Goal: Task Accomplishment & Management: Complete application form

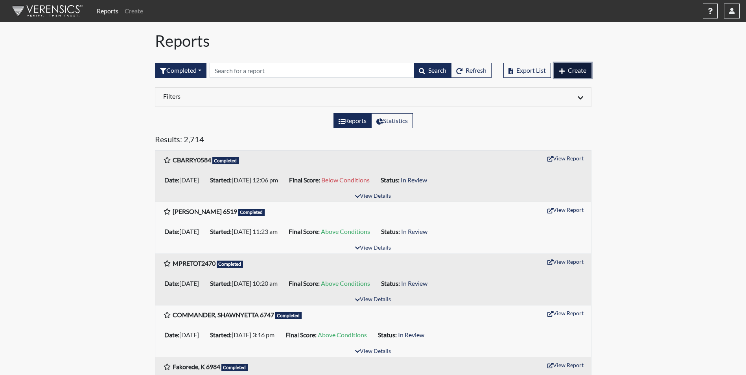
click at [572, 69] on span "Create" at bounding box center [577, 69] width 18 height 7
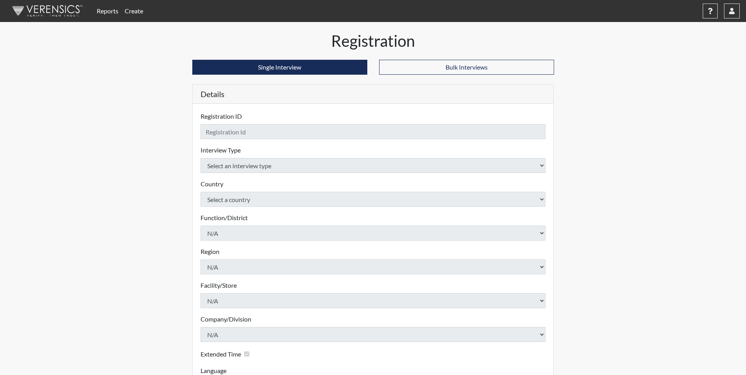
checkbox input "true"
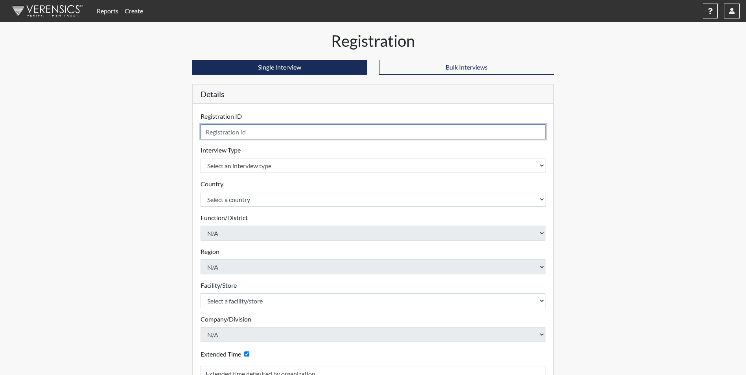
click at [231, 129] on input "text" at bounding box center [372, 131] width 345 height 15
type input "C. Lollar 3728"
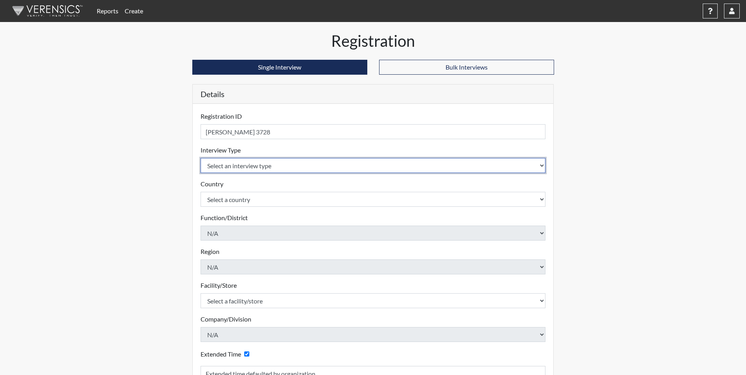
click at [263, 167] on select "Select an interview type Corrections Pre-Employment" at bounding box center [372, 165] width 345 height 15
select select "ff733e93-e1bf-11ea-9c9f-0eff0cf7eb8f"
click at [200, 158] on select "Select an interview type Corrections Pre-Employment" at bounding box center [372, 165] width 345 height 15
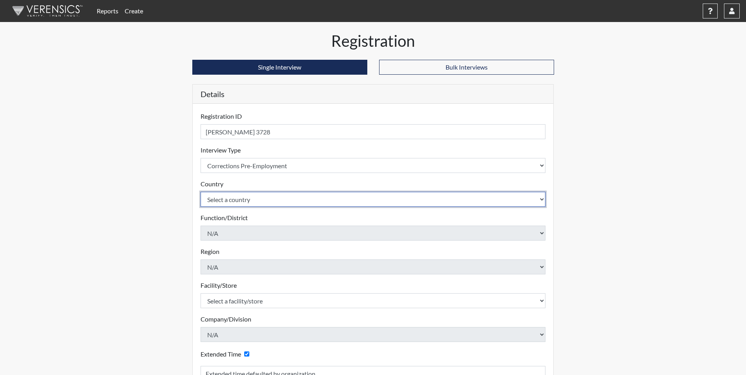
click at [265, 199] on select "Select a country United States Mexico" at bounding box center [372, 199] width 345 height 15
select select "united-states-of-america"
click at [200, 192] on select "Select a country United States Mexico" at bounding box center [372, 199] width 345 height 15
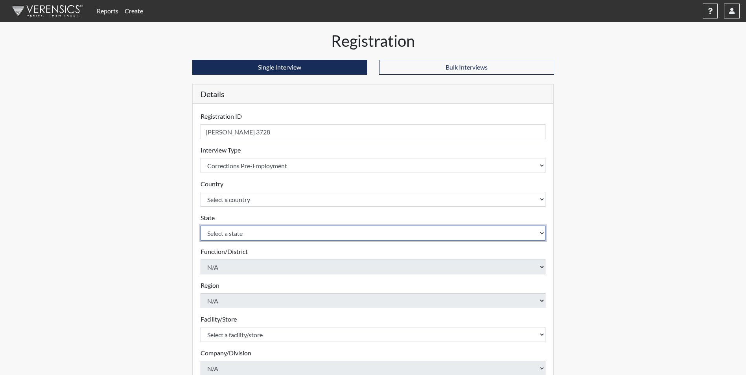
click at [251, 237] on select "Select a state Alabama Alaska Arizona Arkansas California Colorado Connecticut …" at bounding box center [372, 233] width 345 height 15
select select "SC"
click at [200, 226] on select "Select a state Alabama Alaska Arizona Arkansas California Colorado Connecticut …" at bounding box center [372, 233] width 345 height 15
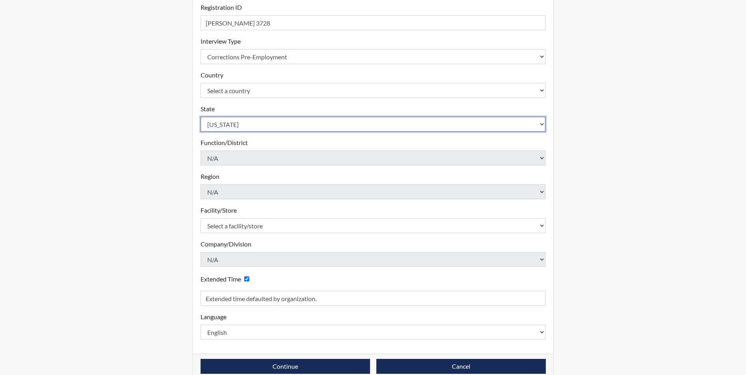
scroll to position [118, 0]
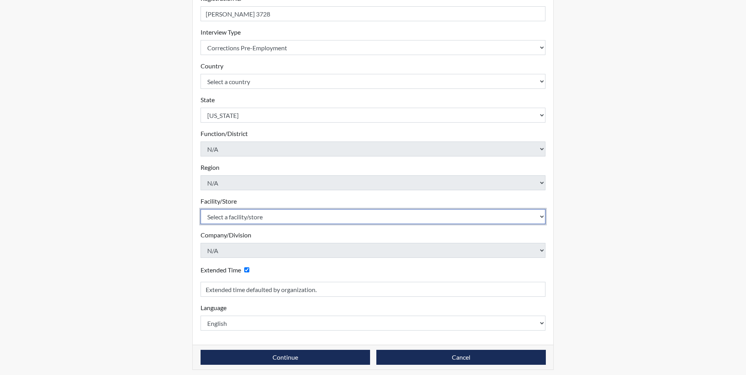
click at [257, 220] on select "Select a facility/store Allendale CI Broad River CI Camille Graham CI Division …" at bounding box center [372, 216] width 345 height 15
select select "190798da-940c-4a61-8975-3d1dce88d2fe"
click at [200, 209] on select "Select a facility/store Allendale CI Broad River CI Camille Graham CI Division …" at bounding box center [372, 216] width 345 height 15
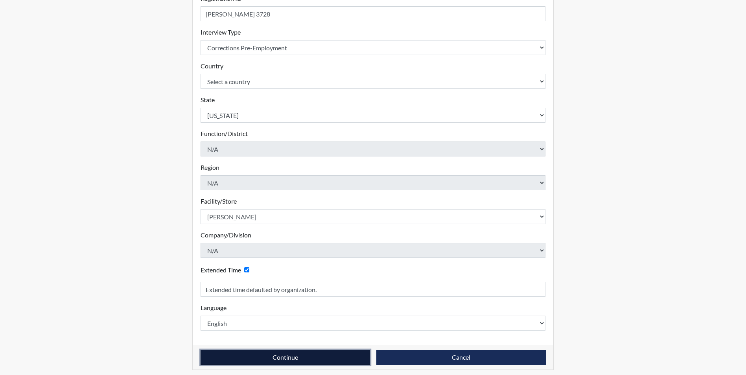
click at [278, 359] on button "Continue" at bounding box center [284, 357] width 169 height 15
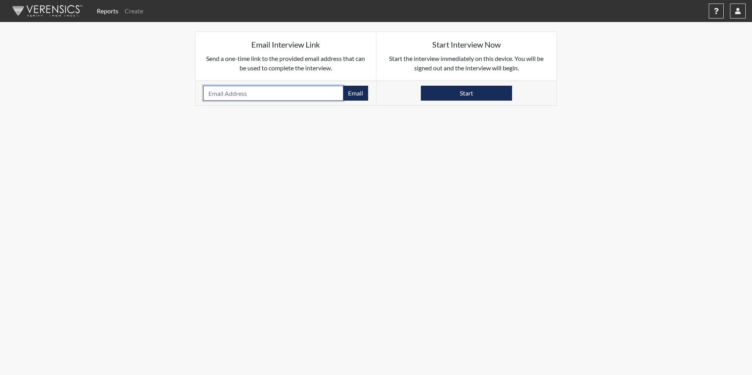
click at [217, 91] on input "email" at bounding box center [273, 93] width 140 height 15
type input "c.griffin56@outlook.com"
click at [360, 94] on button "Email" at bounding box center [355, 93] width 25 height 15
